Goal: Book appointment/travel/reservation

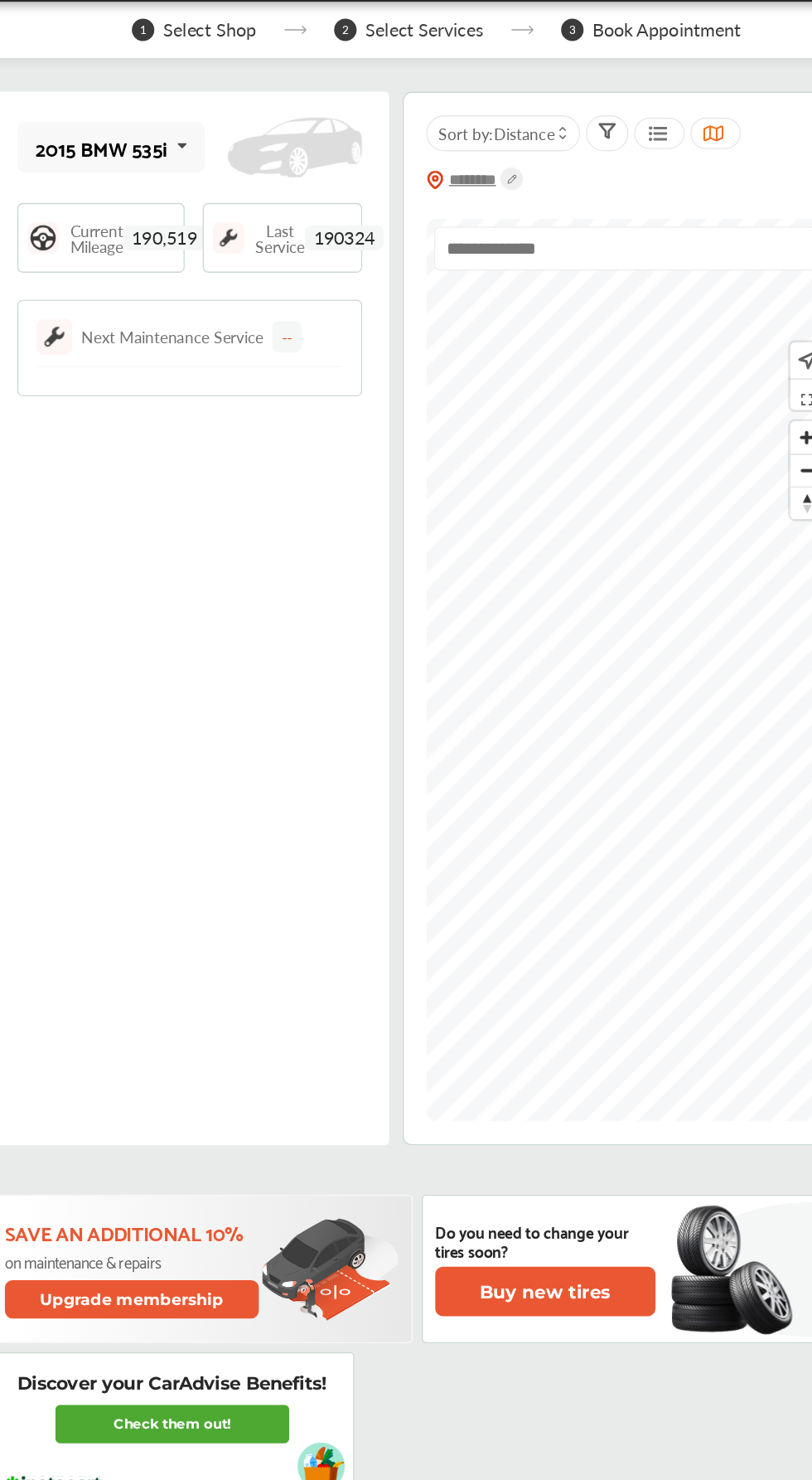
click at [564, 244] on input "text" at bounding box center [560, 243] width 45 height 16
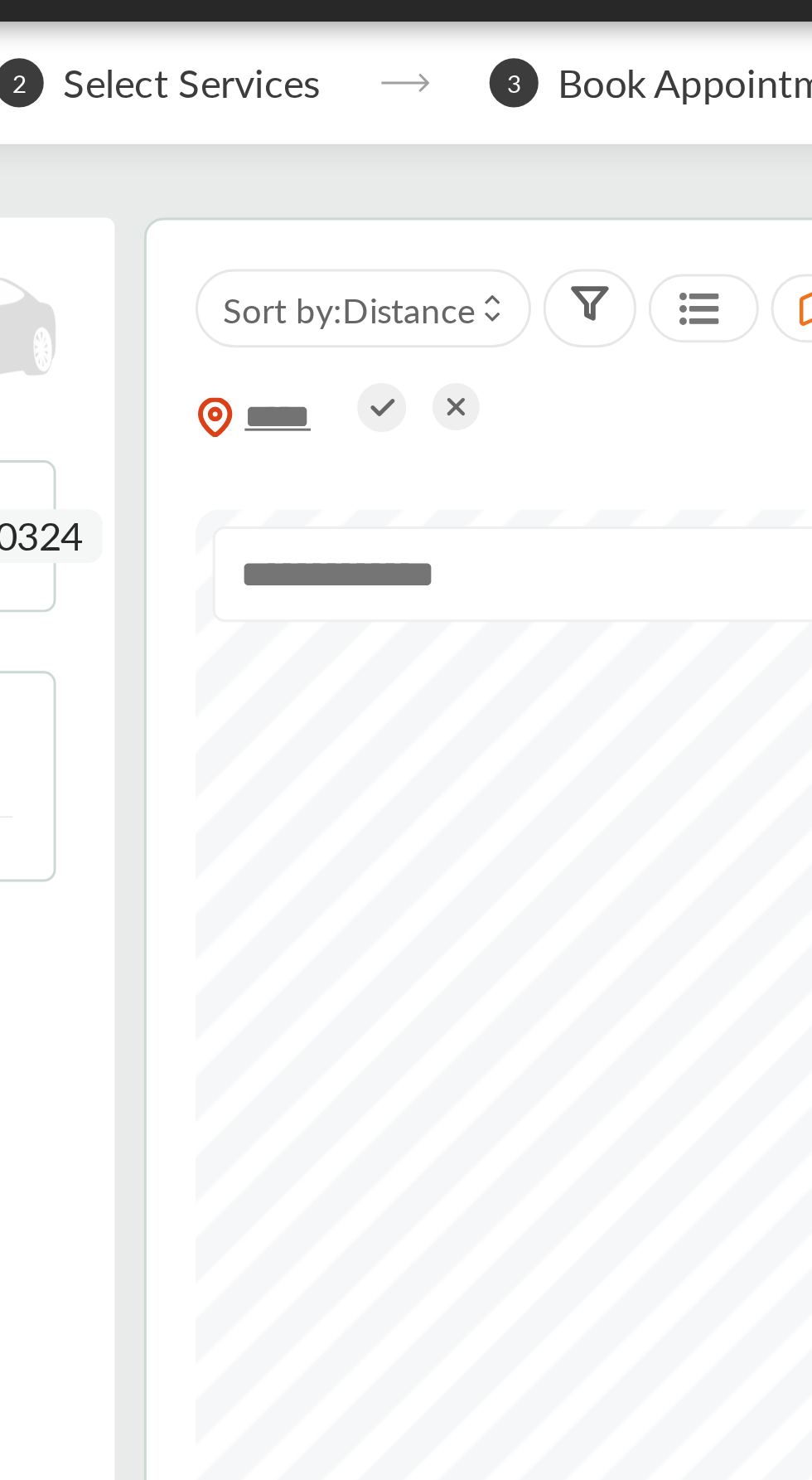
type input "*****"
click at [591, 242] on icon at bounding box center [589, 242] width 8 height 6
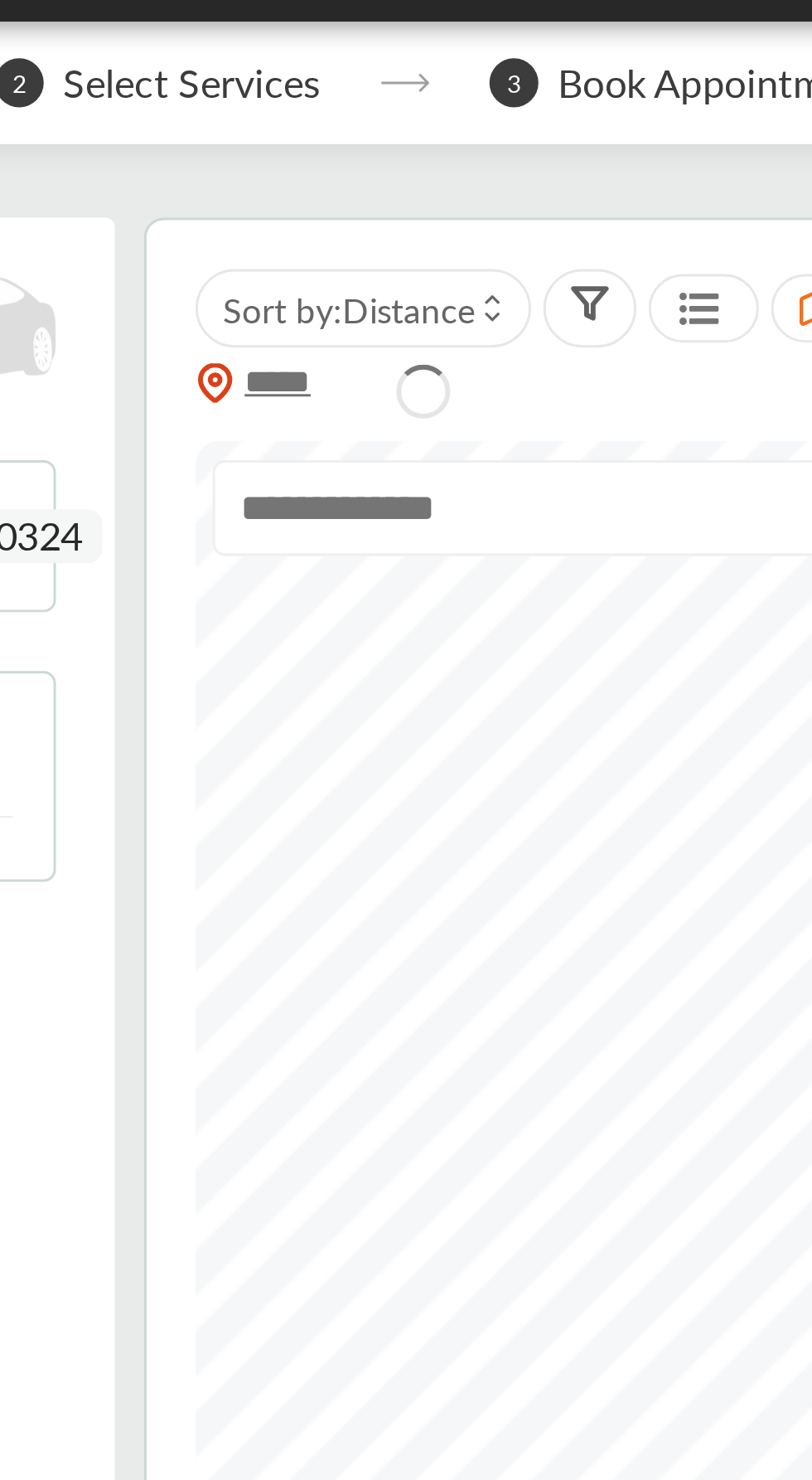
type input "*****"
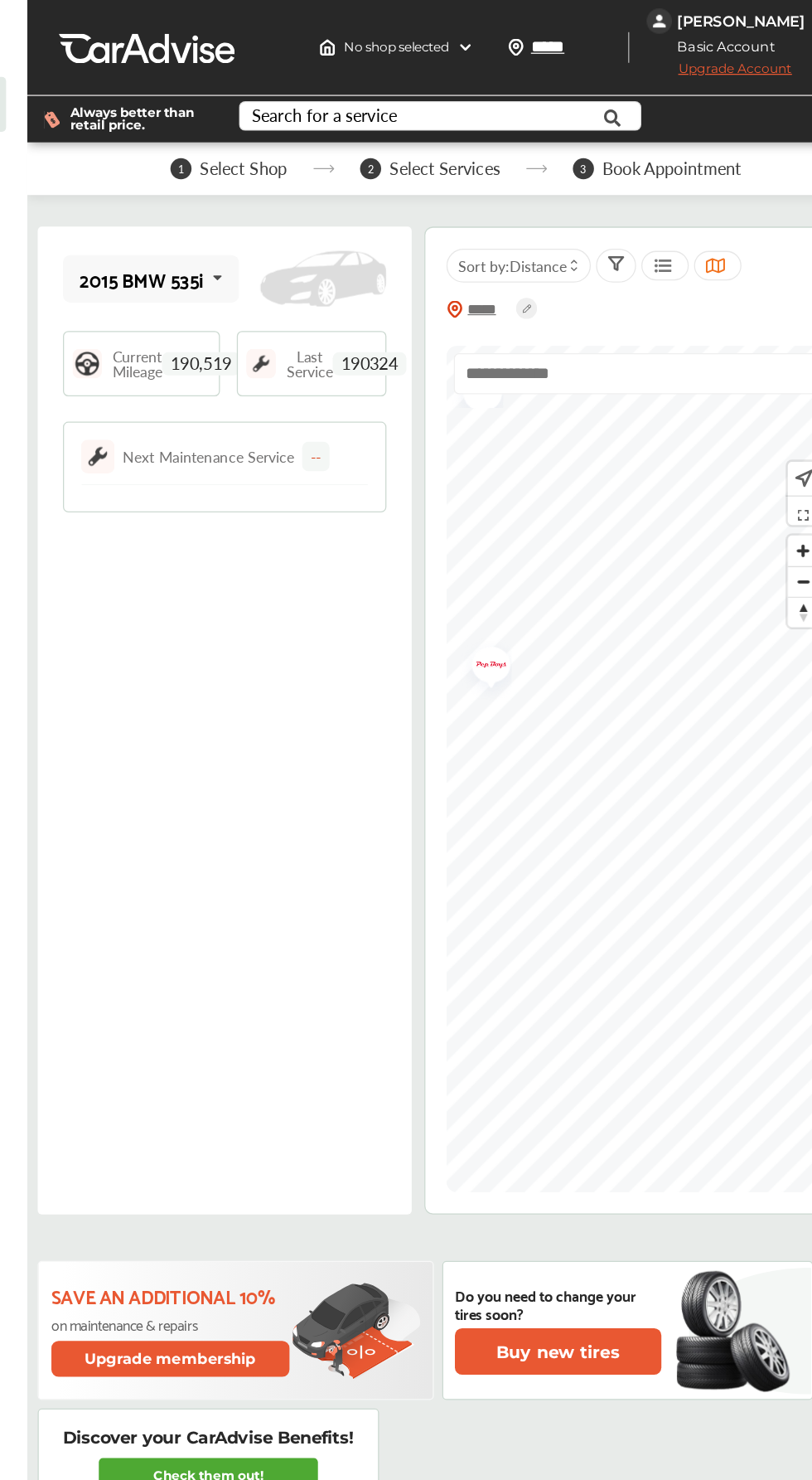
click at [567, 522] on img "Map marker" at bounding box center [554, 526] width 44 height 52
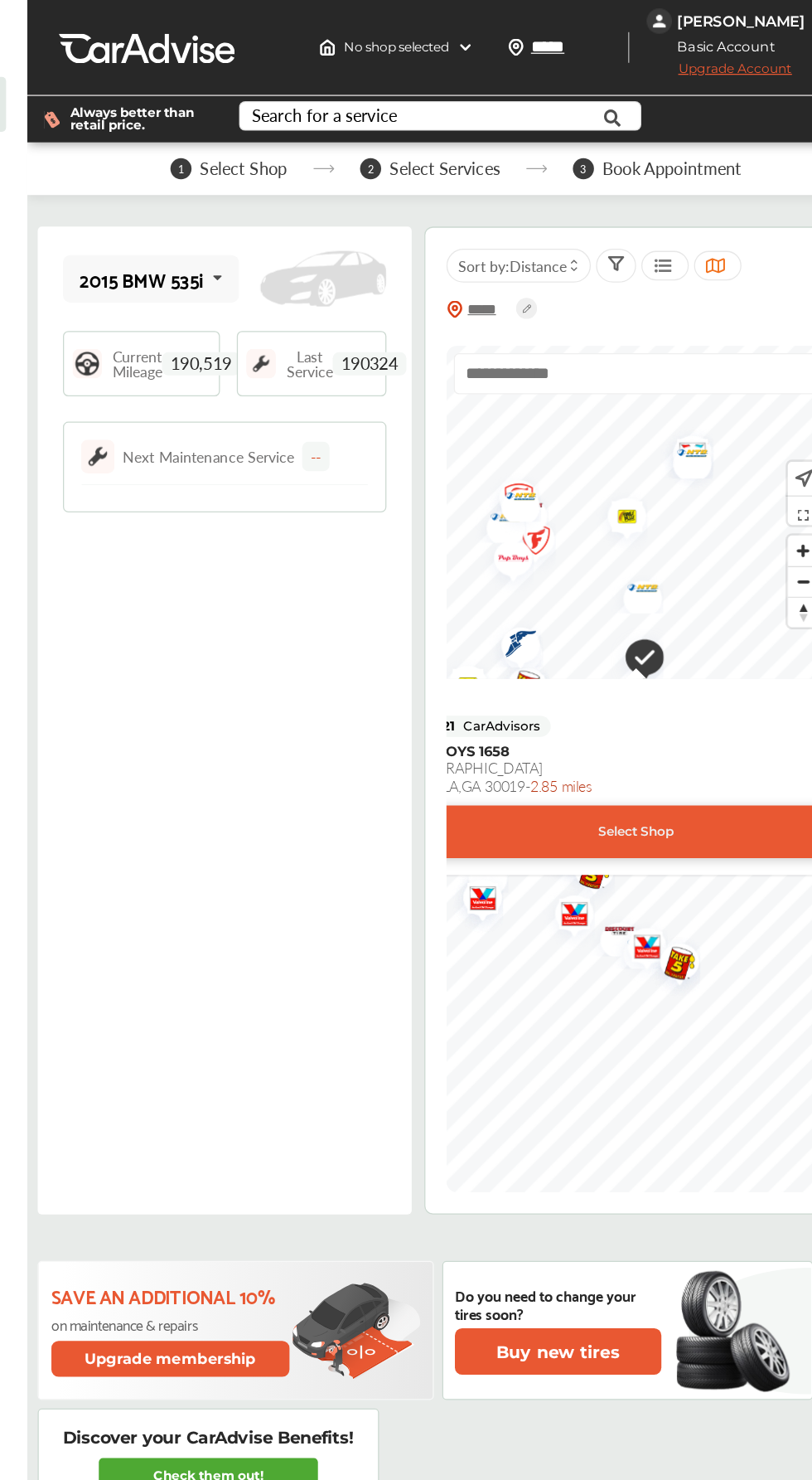
click at [737, 649] on div "Select Shop" at bounding box center [674, 654] width 477 height 41
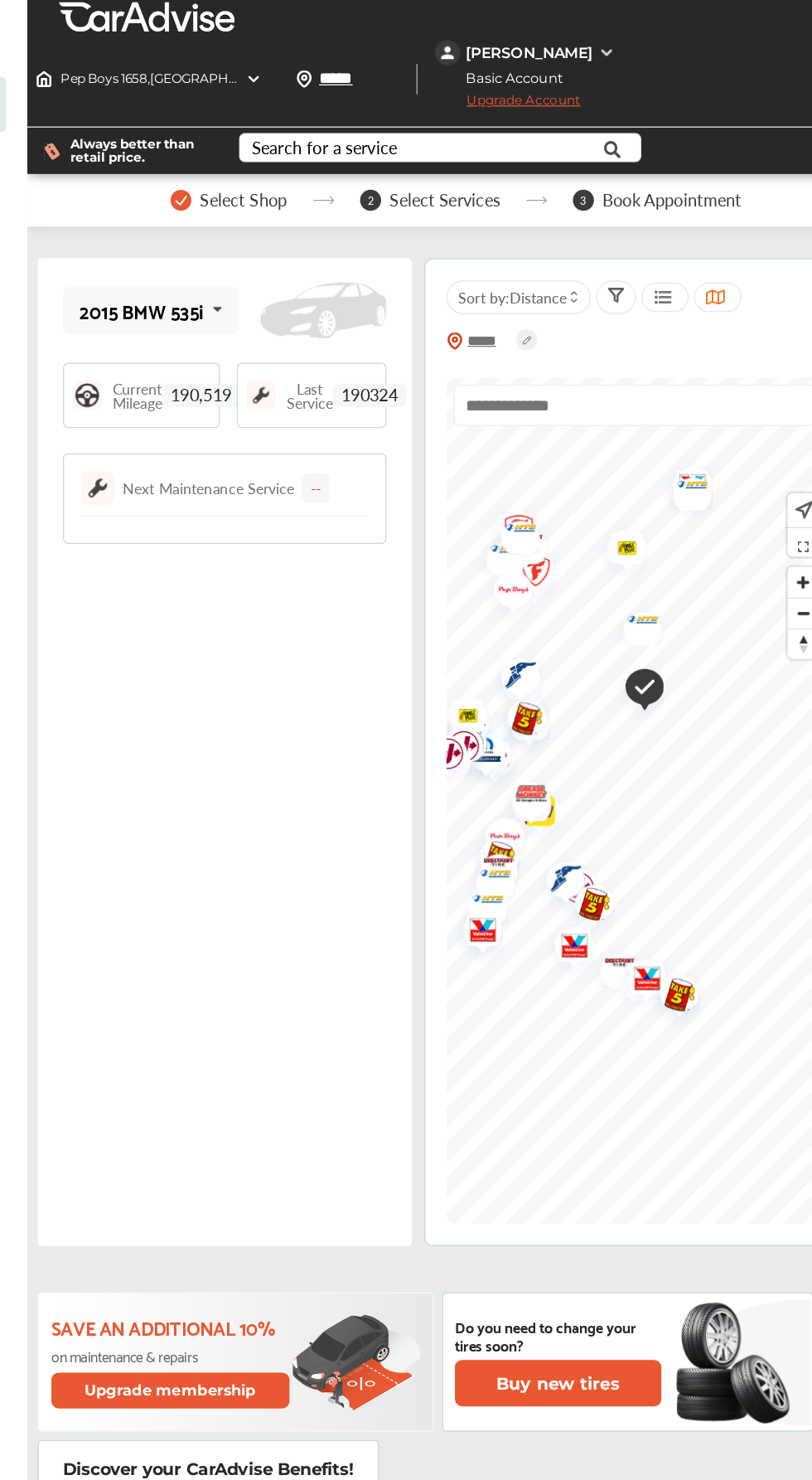
click at [684, 518] on img "Map marker" at bounding box center [674, 543] width 42 height 50
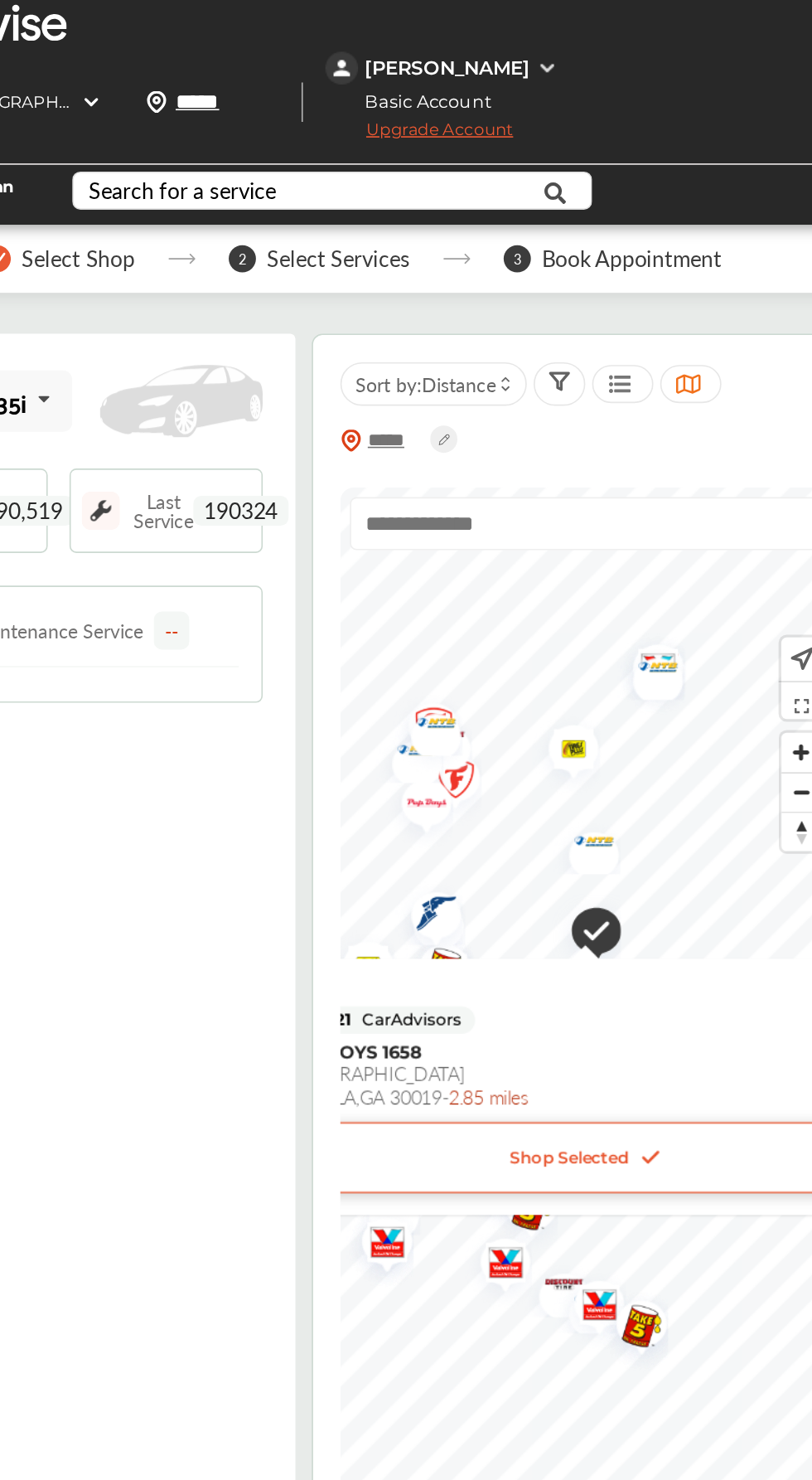
click at [403, 373] on div "Next Maintenance Service --" at bounding box center [351, 384] width 163 height 23
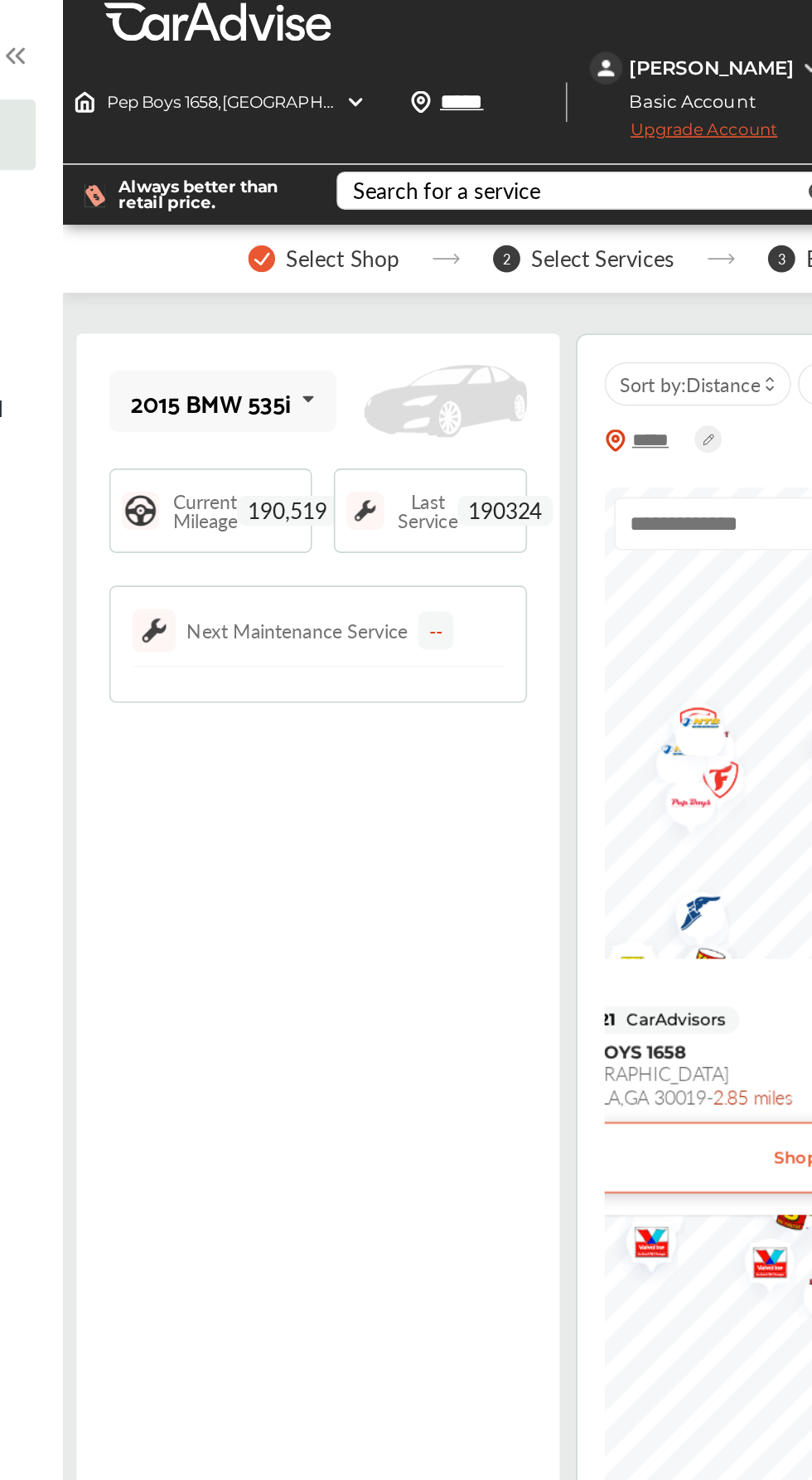
click at [306, 376] on div "Next Maintenance Service" at bounding box center [337, 384] width 134 height 17
click at [241, 371] on img at bounding box center [251, 384] width 27 height 27
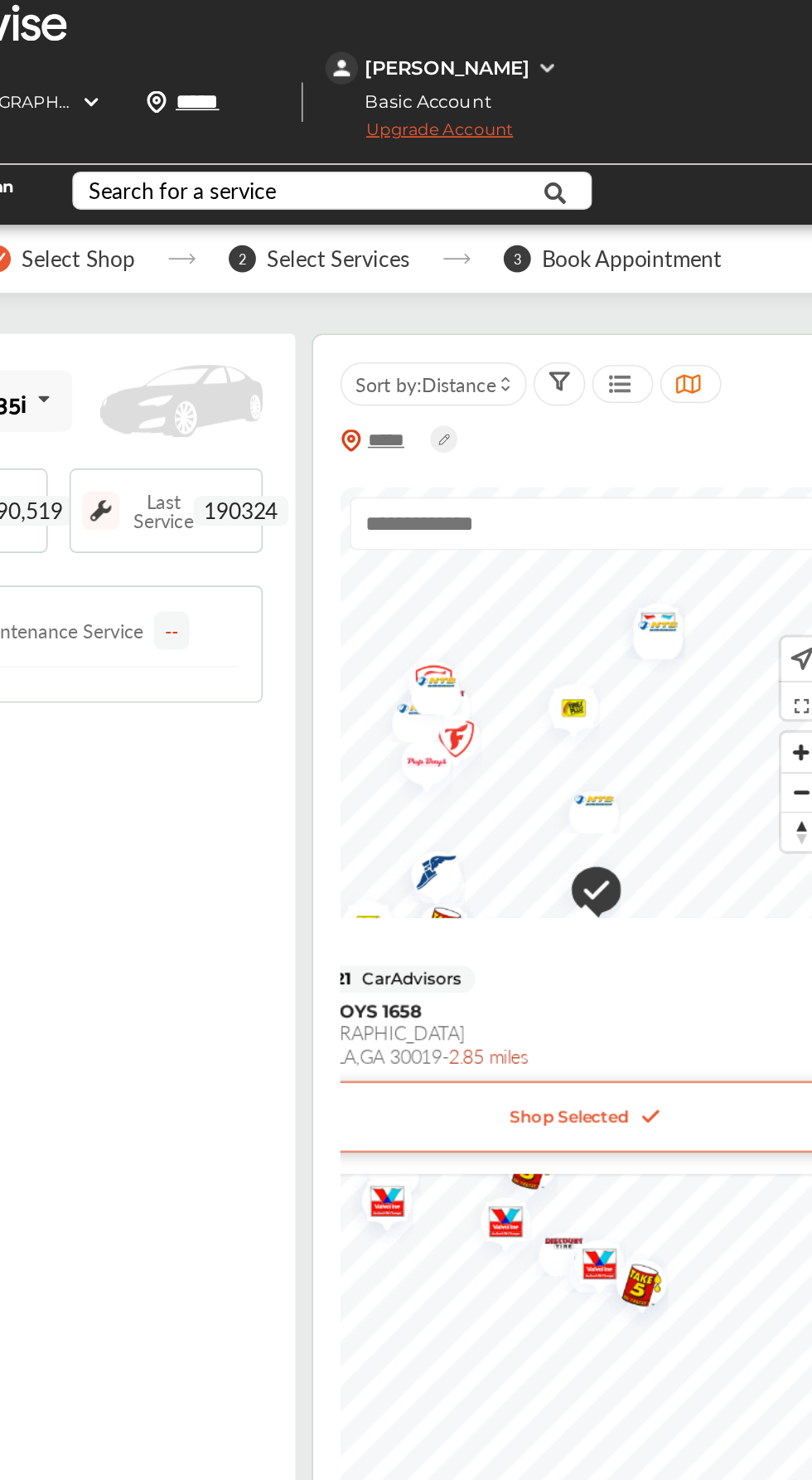
click at [640, 34] on div "[PERSON_NAME]" at bounding box center [590, 42] width 101 height 15
